Goal: Information Seeking & Learning: Learn about a topic

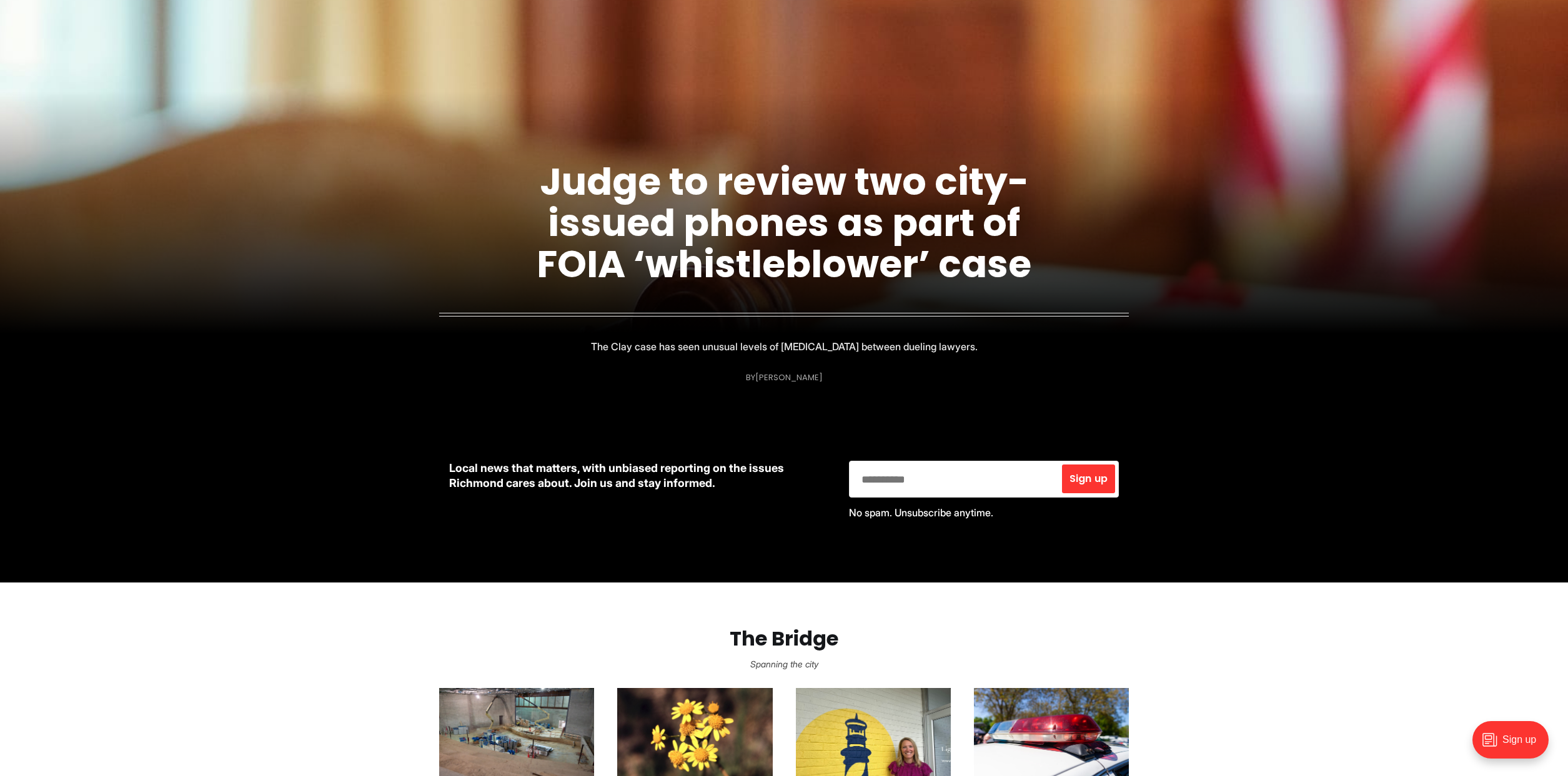
scroll to position [169, 0]
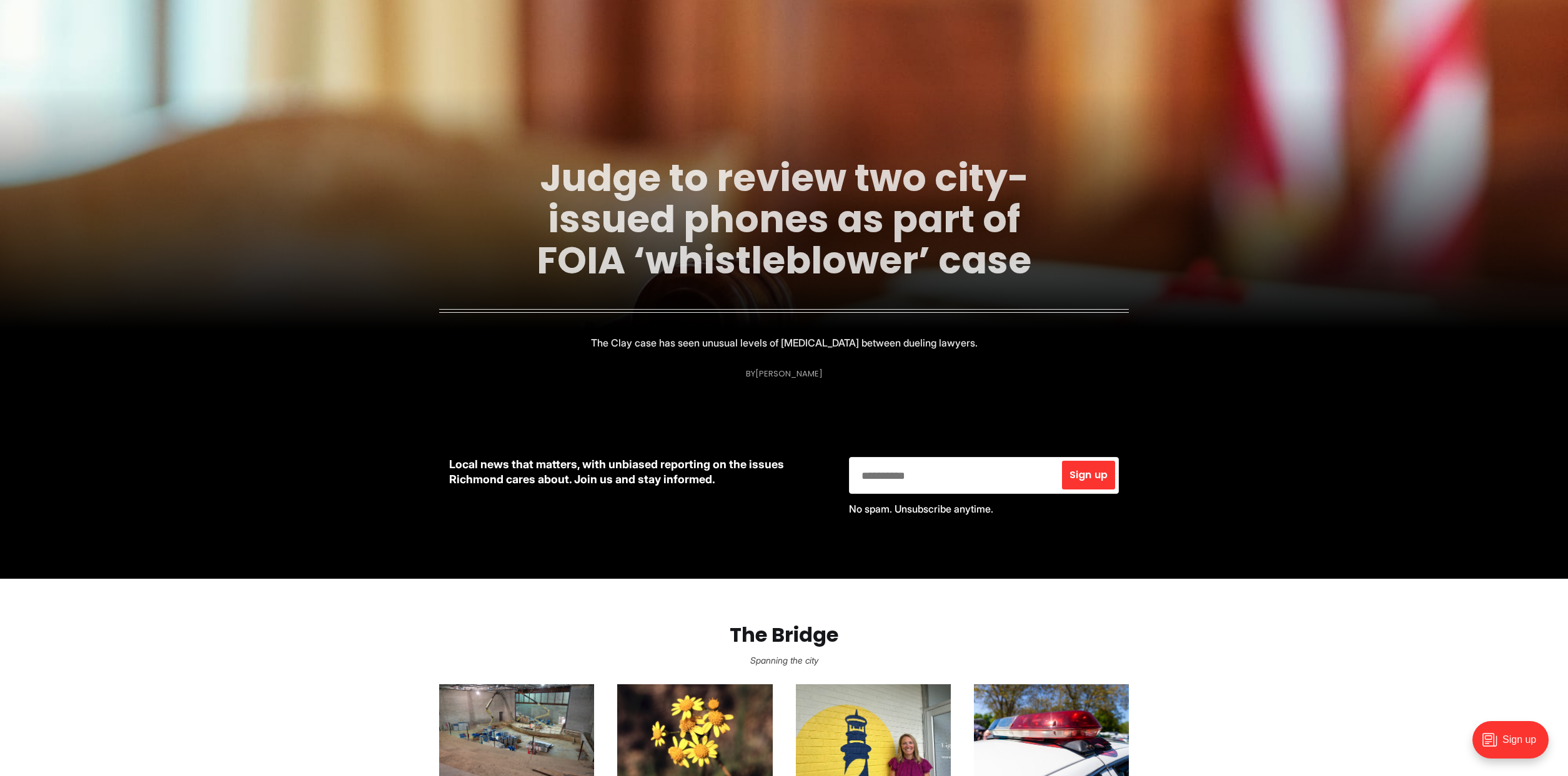
click at [752, 260] on link "Judge to review two city-issued phones as part of FOIA ‘whistleblower’ case" at bounding box center [784, 219] width 494 height 135
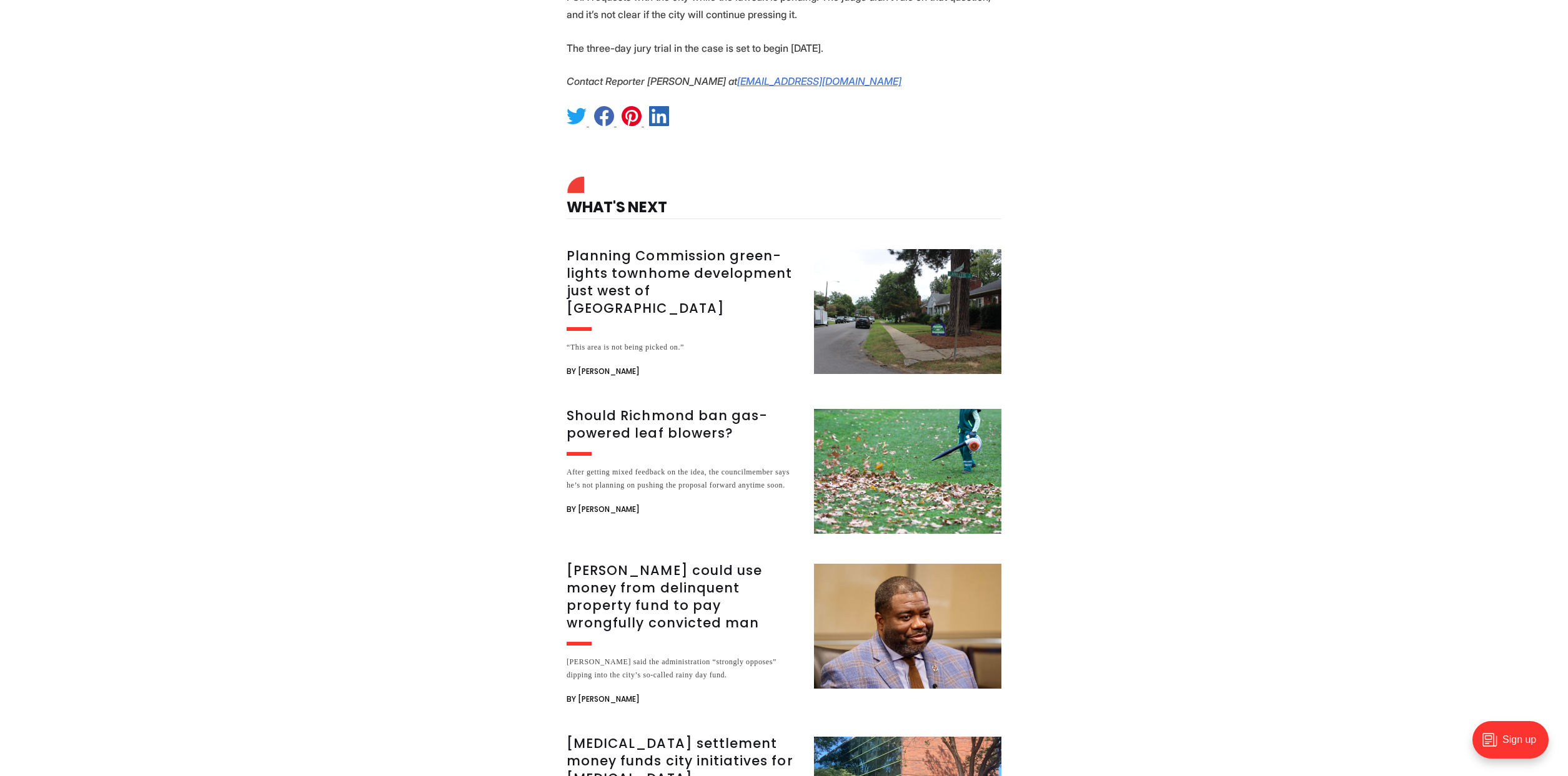
scroll to position [2449, 0]
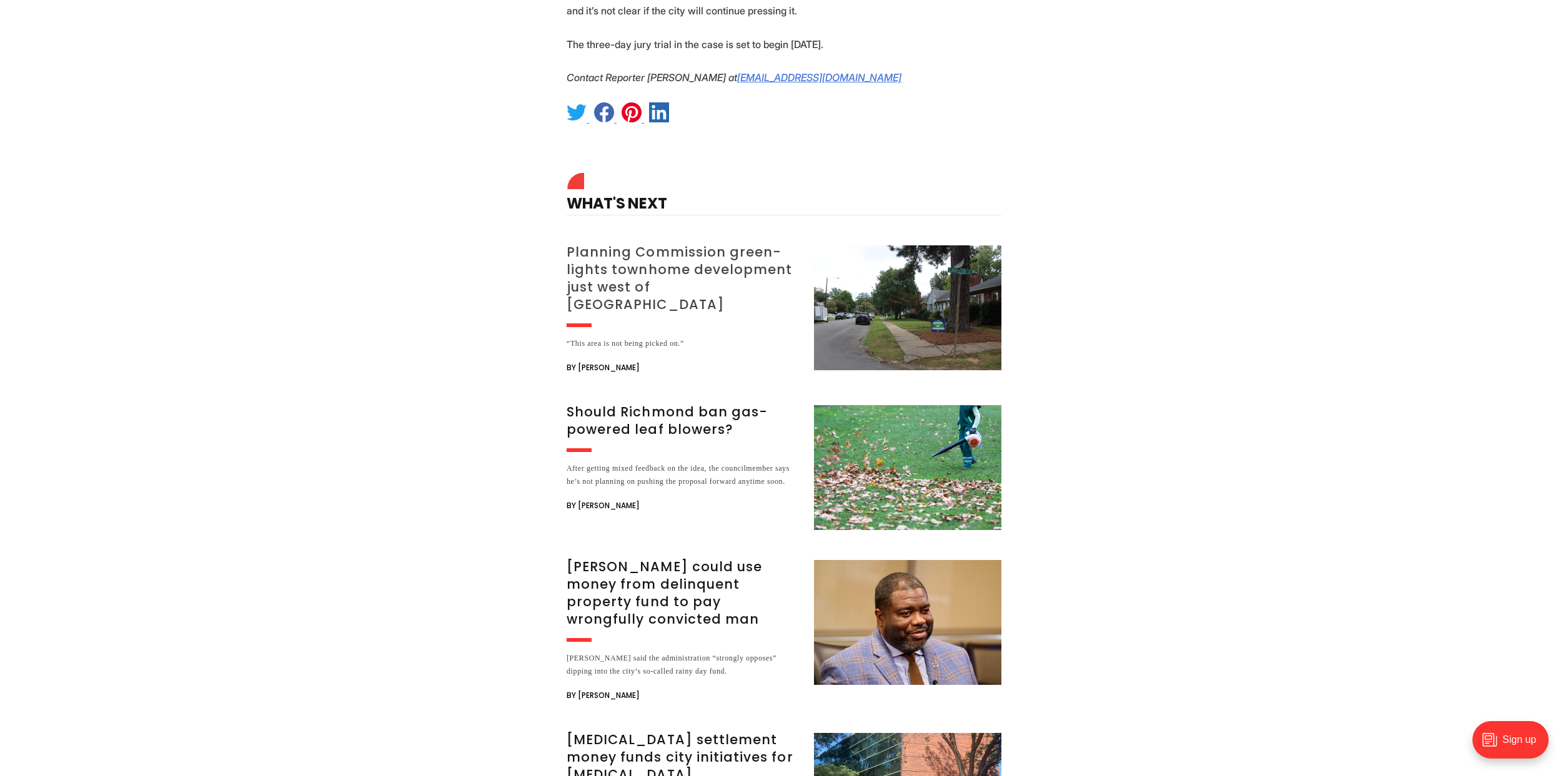
click at [708, 243] on h3 "Planning Commission green-lights townhome development just west of [GEOGRAPHIC_…" at bounding box center [682, 278] width 232 height 70
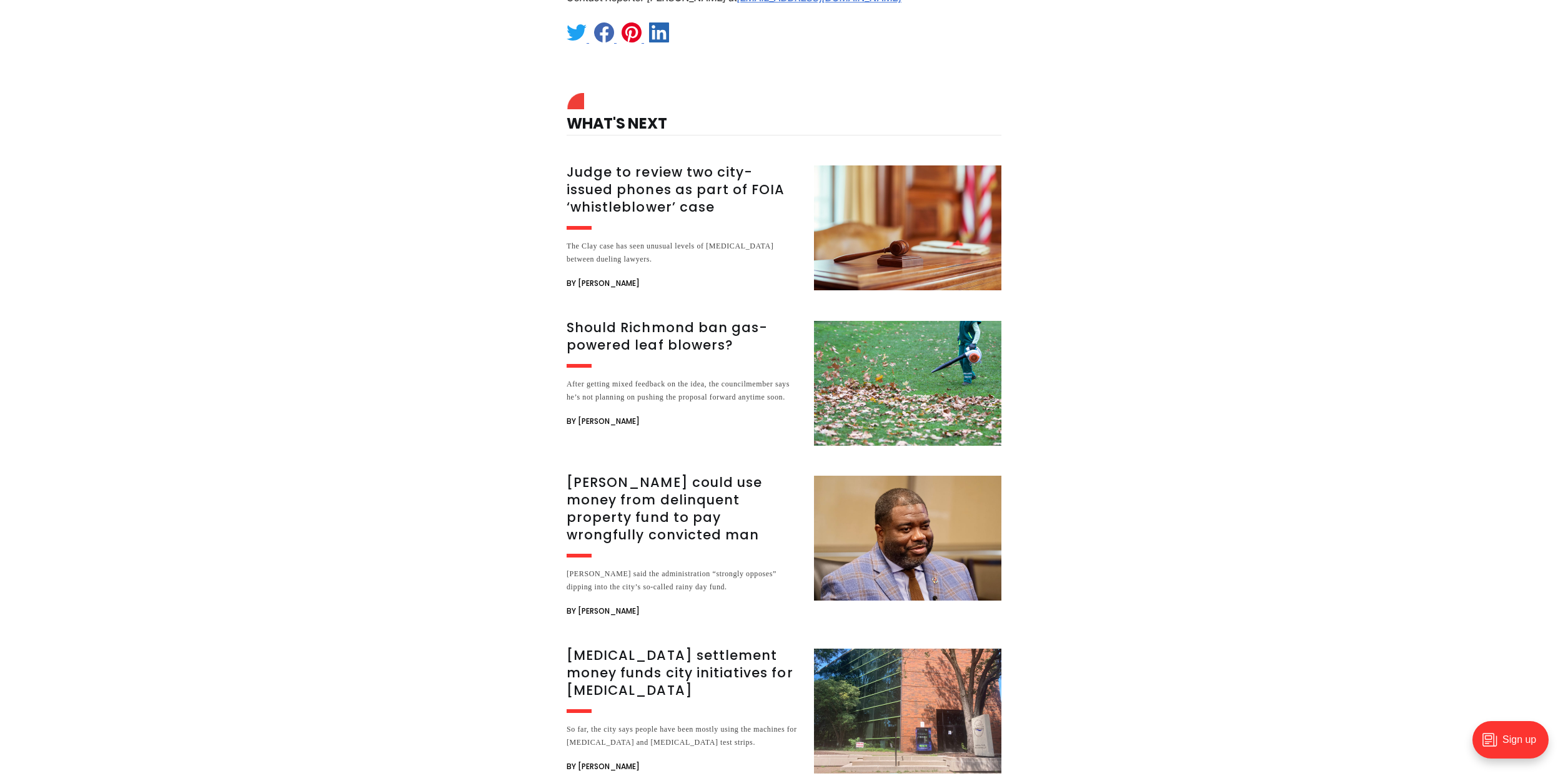
scroll to position [4684, 0]
